Goal: Information Seeking & Learning: Learn about a topic

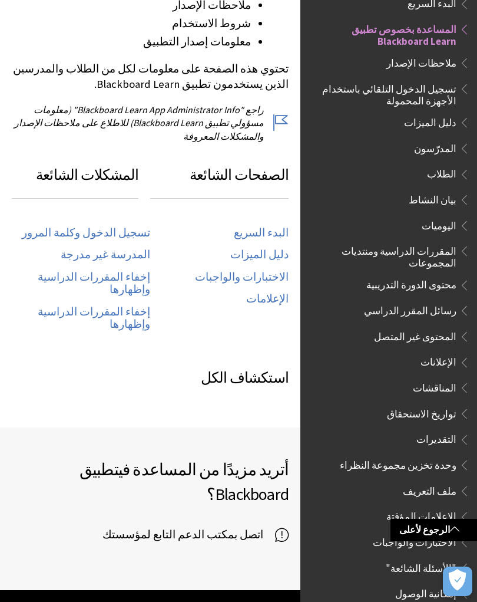
scroll to position [520, 0]
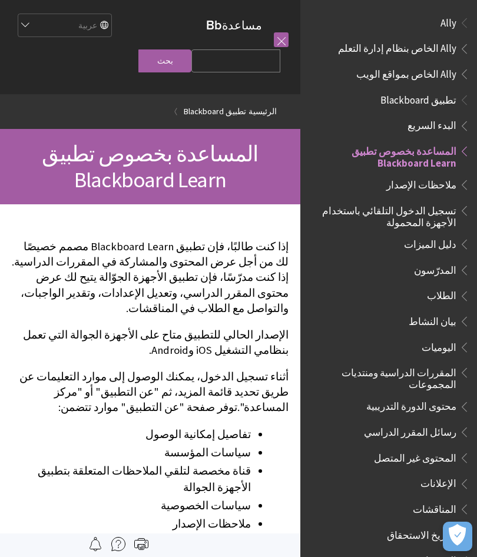
scroll to position [122, 0]
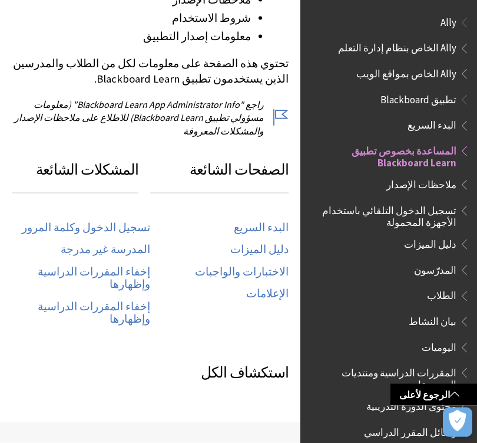
scroll to position [525, 0]
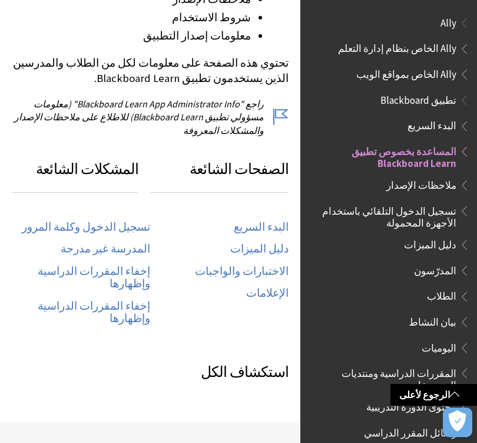
click at [71, 220] on link "تسجيل الدخول وكلمة المرور" at bounding box center [86, 227] width 128 height 14
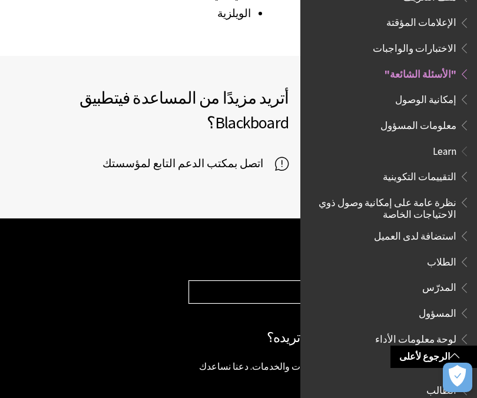
scroll to position [2076, 0]
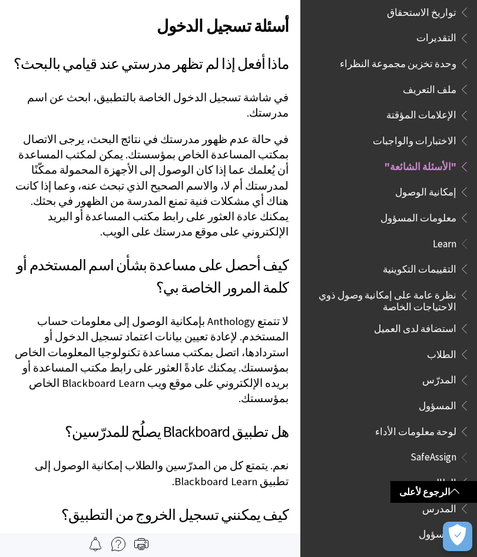
scroll to position [501, 0]
